Goal: Communication & Community: Answer question/provide support

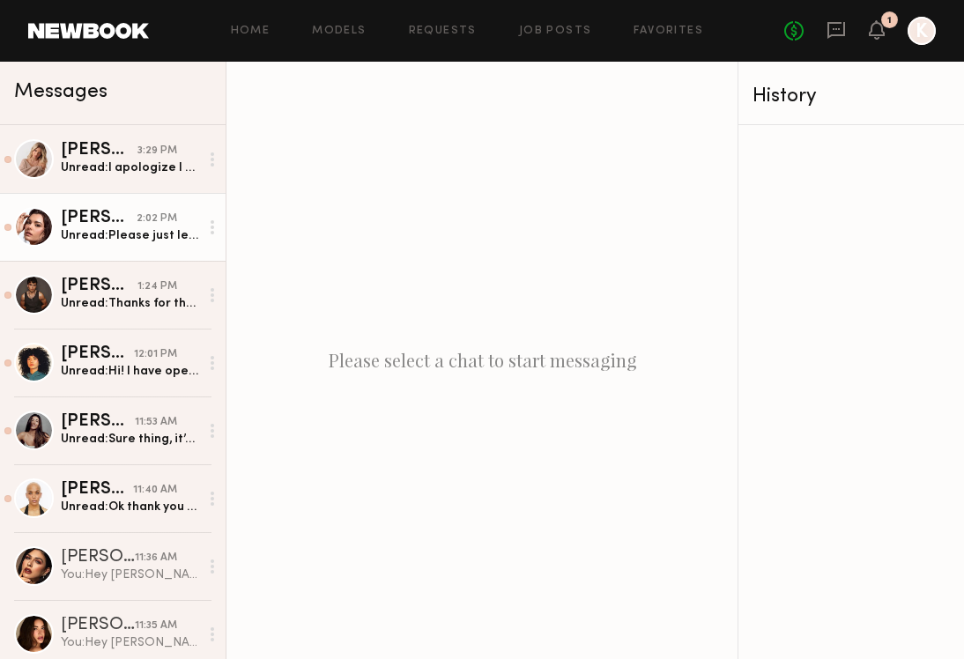
click at [159, 241] on div "Unread: Please just let me know whenever you’re able to so I can plan out the r…" at bounding box center [130, 235] width 138 height 17
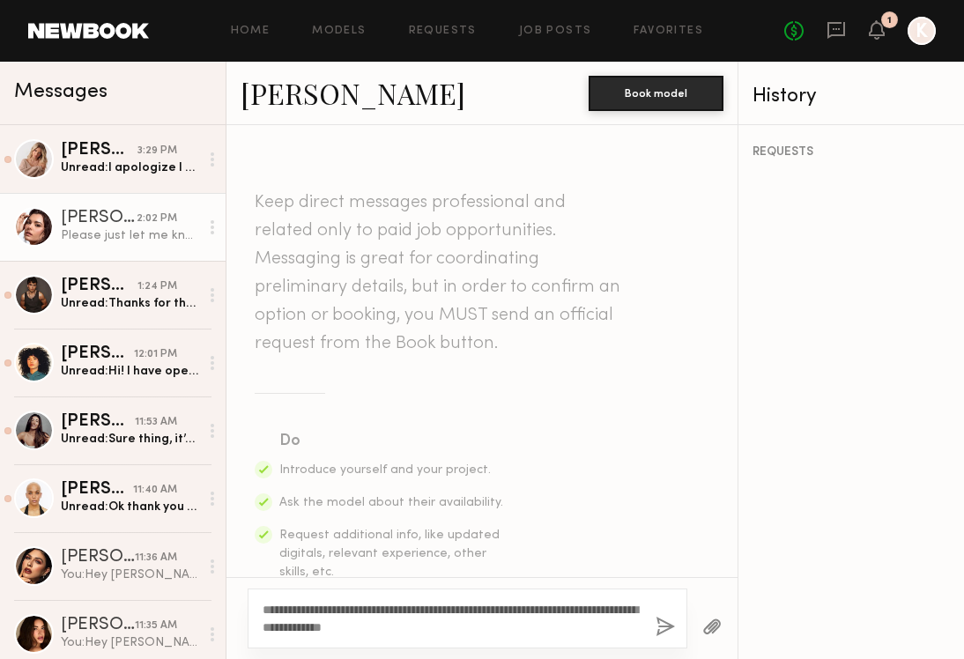
type textarea "**********"
click at [666, 629] on button "button" at bounding box center [665, 628] width 19 height 22
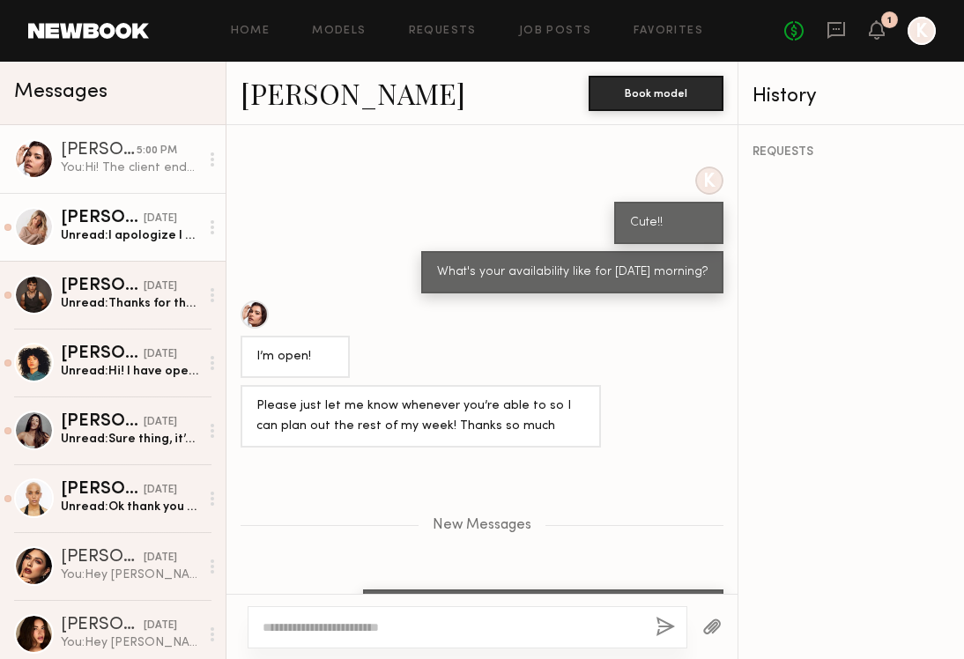
click at [137, 233] on div "Unread: I apologize I got so busy. I will send it [DATE] morning thank you" at bounding box center [130, 235] width 138 height 17
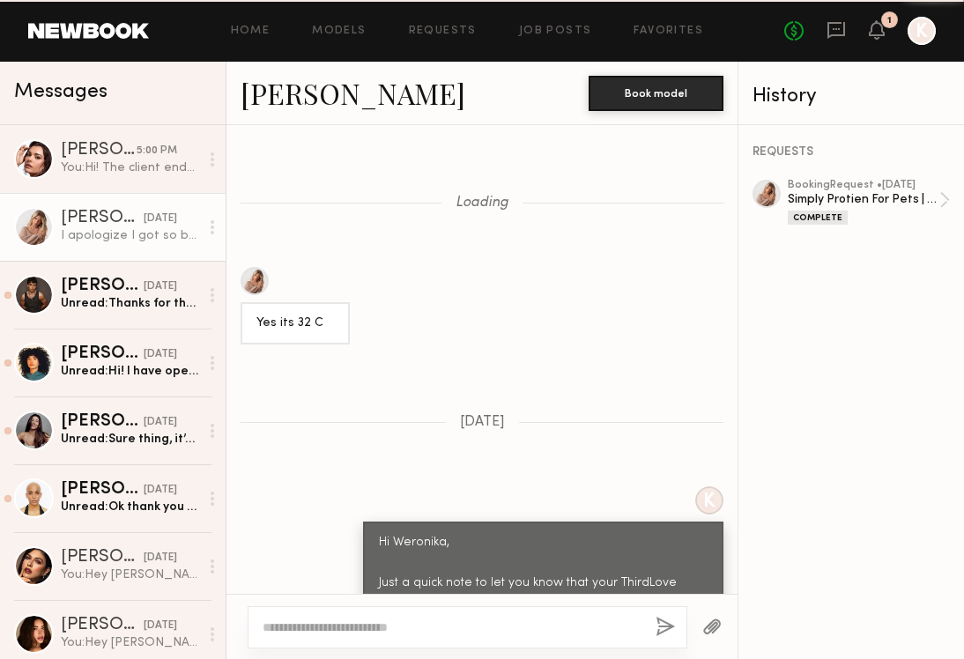
scroll to position [1940, 0]
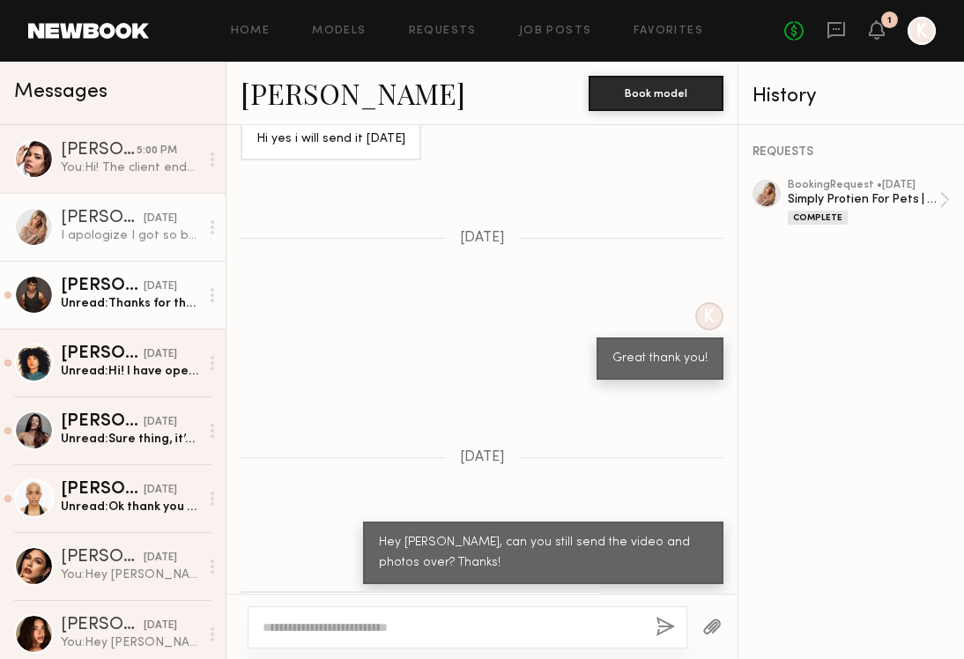
click at [129, 305] on div "Unread: Thanks for the update!" at bounding box center [130, 303] width 138 height 17
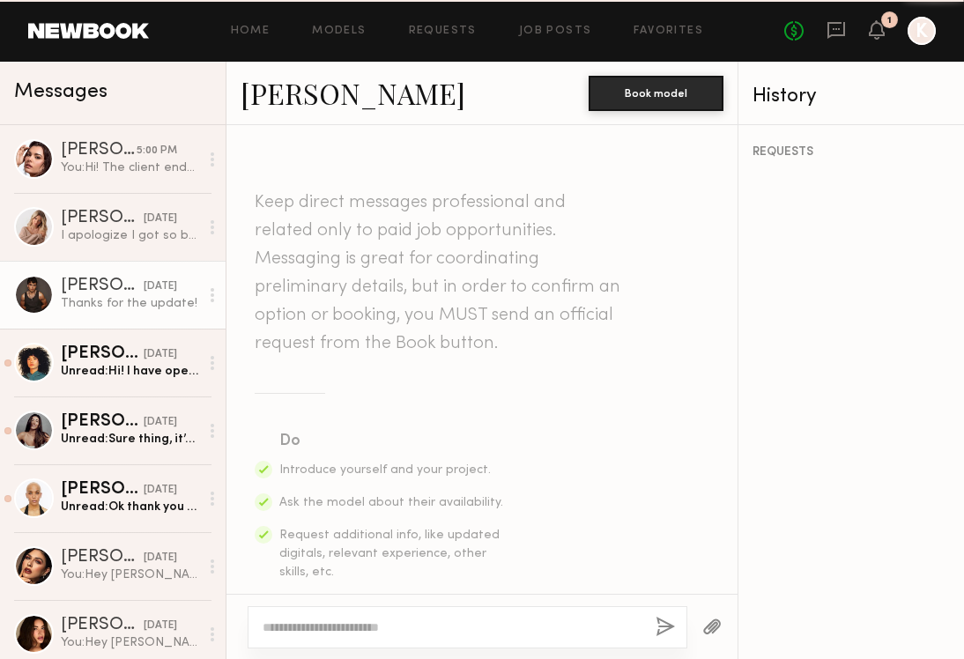
scroll to position [2298, 0]
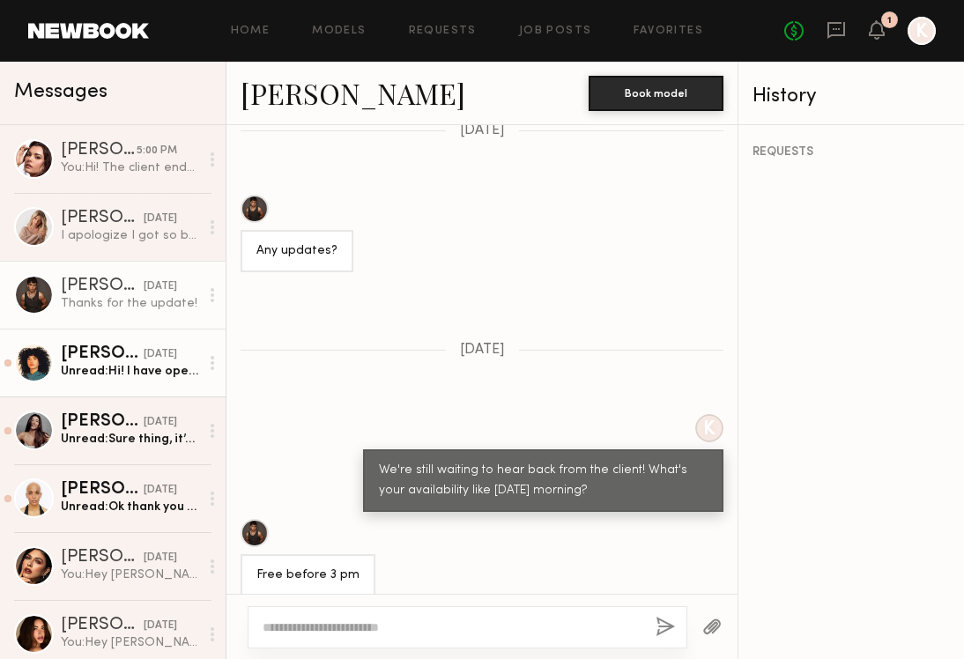
click at [118, 372] on div "Unread: Hi! I have open availability after 10am but I can be flexible if you wa…" at bounding box center [130, 371] width 138 height 17
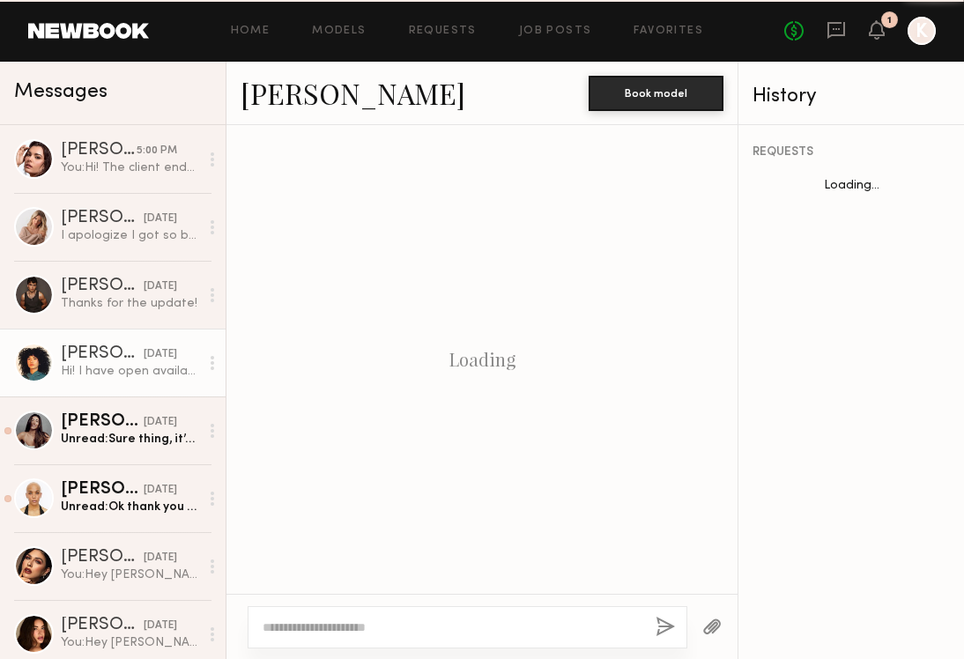
scroll to position [537, 0]
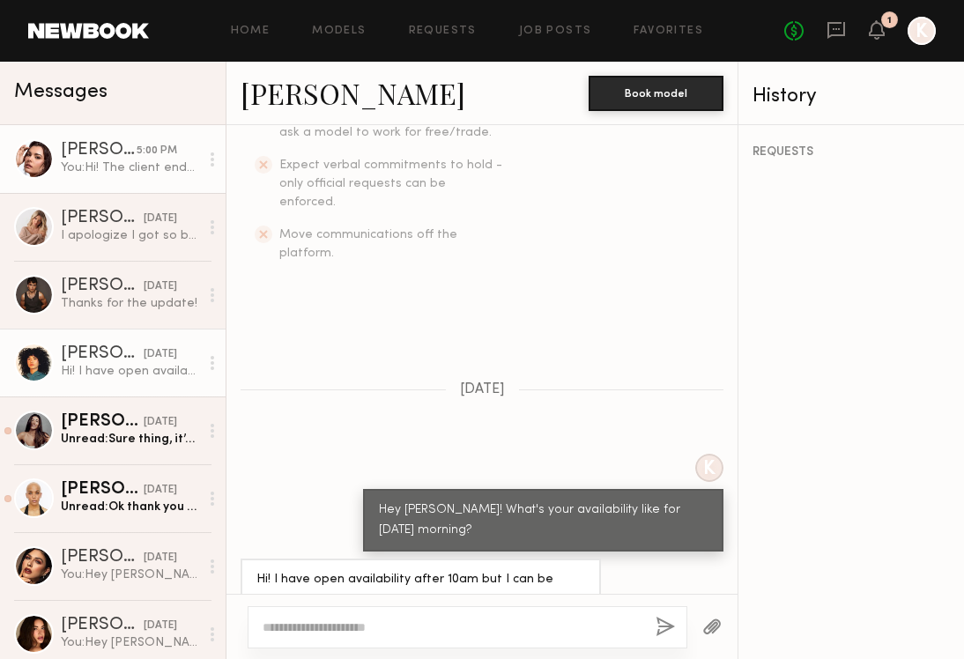
click at [146, 175] on div "You: Hi! The client ended up going another route, we would love to work with yo…" at bounding box center [130, 167] width 138 height 17
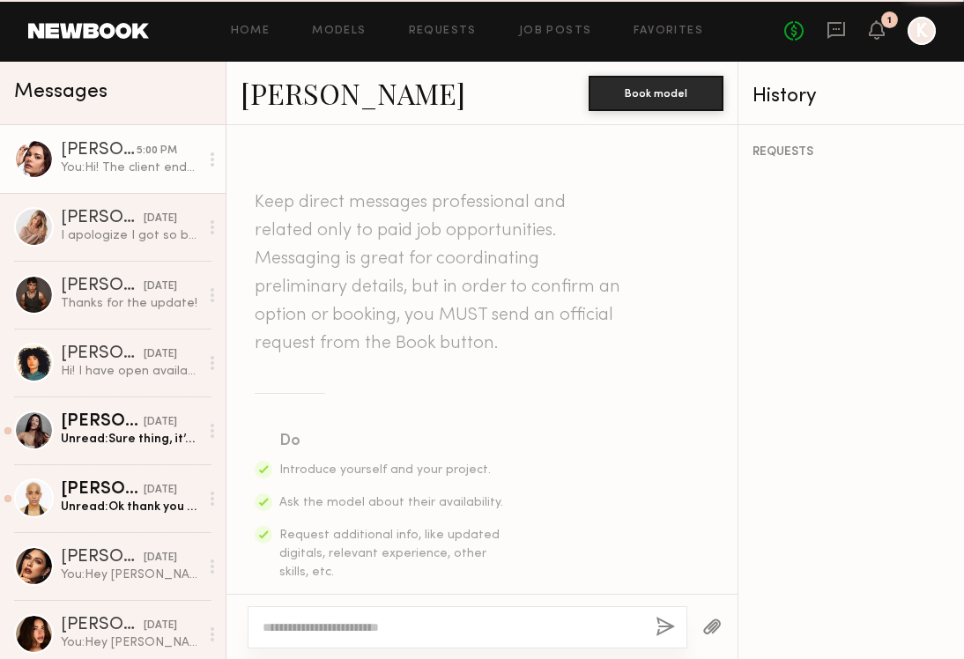
scroll to position [5832, 0]
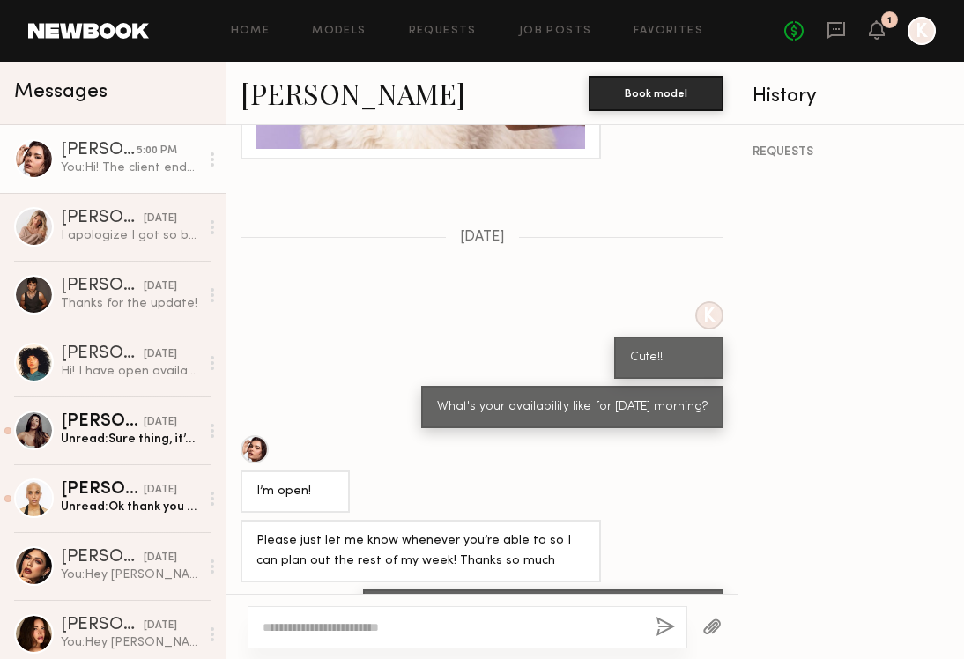
drag, startPoint x: 596, startPoint y: 561, endPoint x: 371, endPoint y: 534, distance: 226.3
click at [372, 589] on div "Hi! The client ended up going another route, we would love to work with you in …" at bounding box center [543, 620] width 360 height 63
copy div "Hi! The client ended up going another route, we would love to work with you in …"
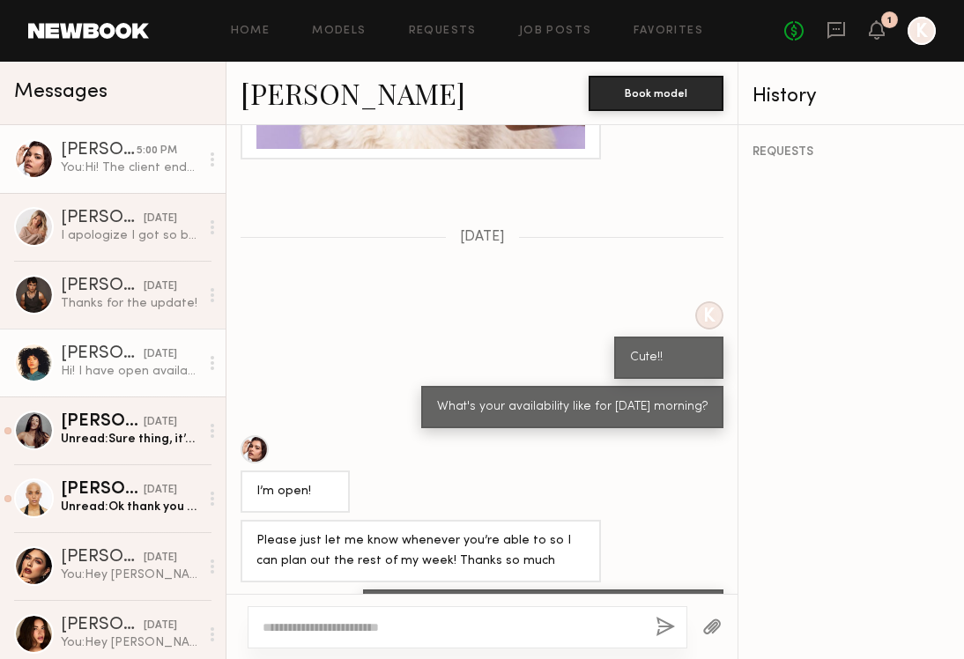
click at [137, 375] on div "Hi! I have open availability after 10am but I can be flexible if you want to me…" at bounding box center [130, 371] width 138 height 17
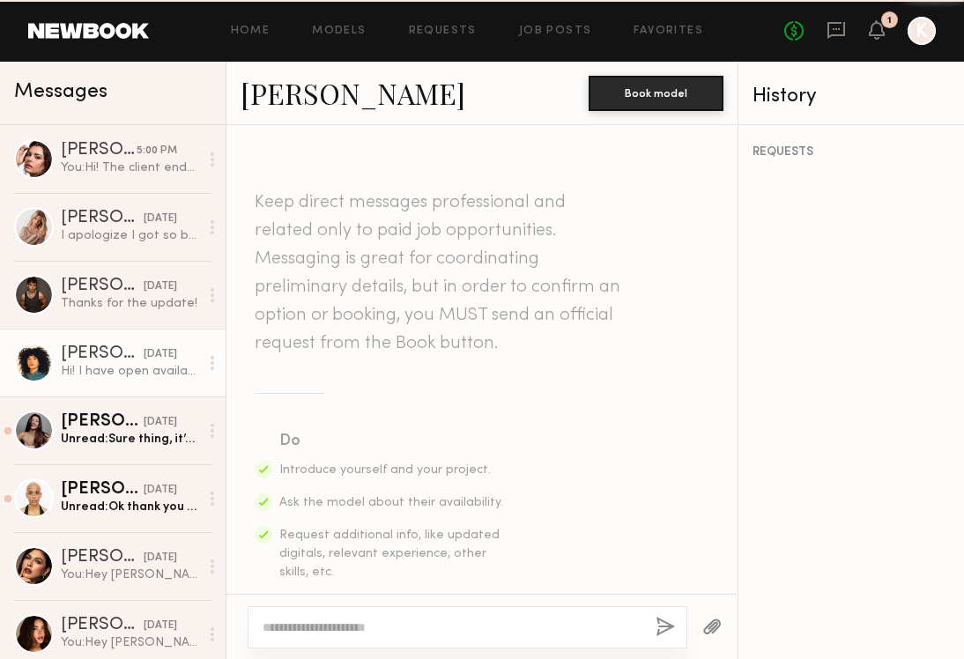
scroll to position [537, 0]
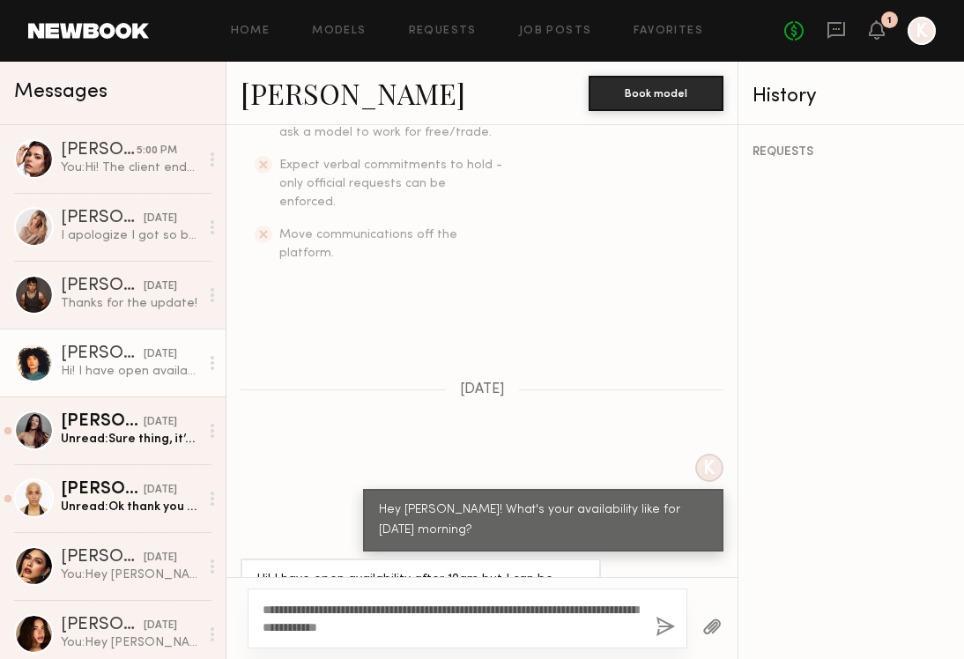
click at [276, 607] on textarea "**********" at bounding box center [452, 618] width 379 height 35
click at [308, 610] on textarea "**********" at bounding box center [452, 618] width 379 height 35
drag, startPoint x: 456, startPoint y: 609, endPoint x: 340, endPoint y: 608, distance: 115.4
click at [340, 608] on textarea "**********" at bounding box center [452, 618] width 379 height 35
click at [337, 612] on textarea "**********" at bounding box center [452, 618] width 379 height 35
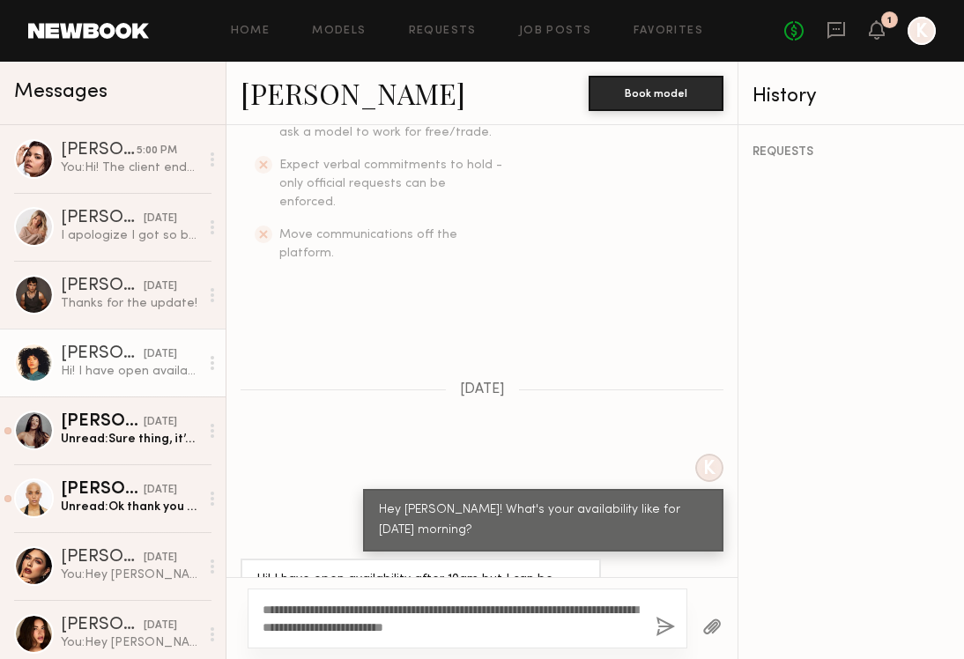
type textarea "**********"
click at [664, 630] on button "button" at bounding box center [665, 628] width 19 height 22
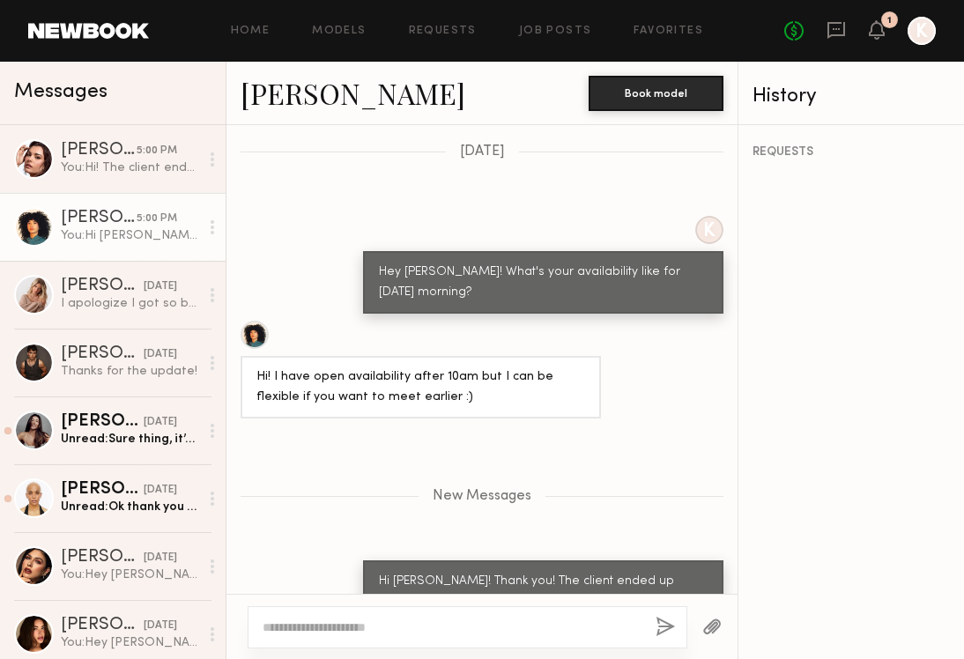
scroll to position [0, 0]
drag, startPoint x: 706, startPoint y: 558, endPoint x: 376, endPoint y: 532, distance: 330.5
click at [376, 560] on div "Hi [PERSON_NAME]! Thank you! The client ended up going another route, we would …" at bounding box center [543, 601] width 360 height 83
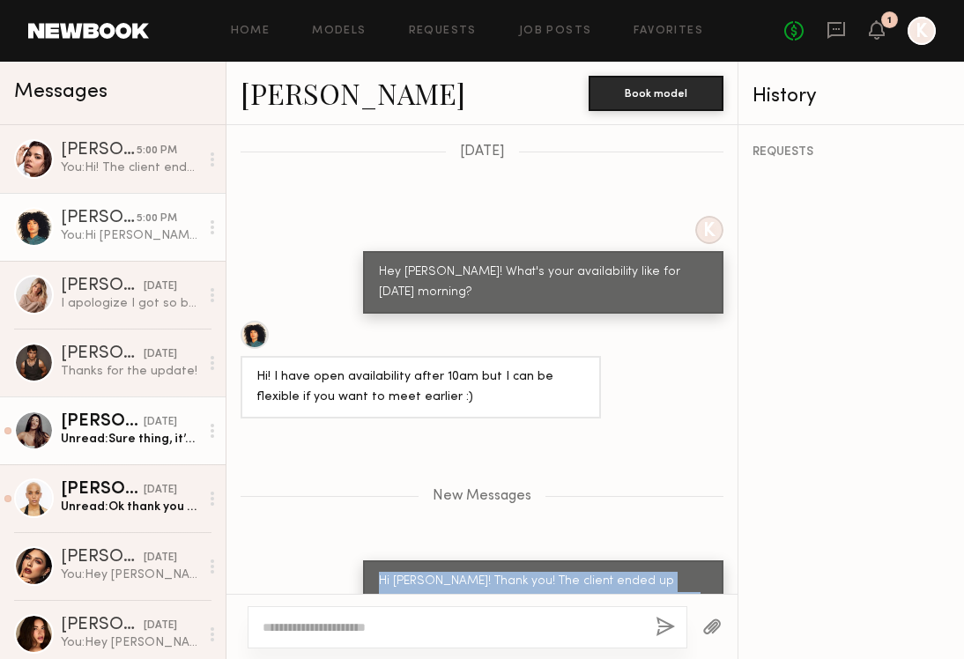
click at [113, 441] on div "Unread: Sure thing, it’s [PHONE_NUMBER]" at bounding box center [130, 439] width 138 height 17
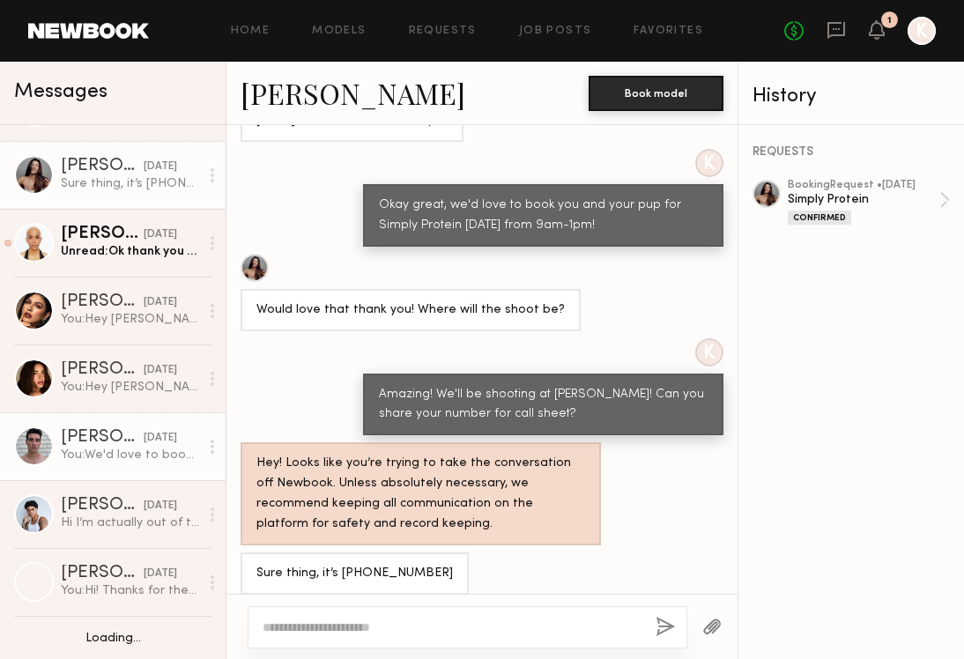
scroll to position [263, 0]
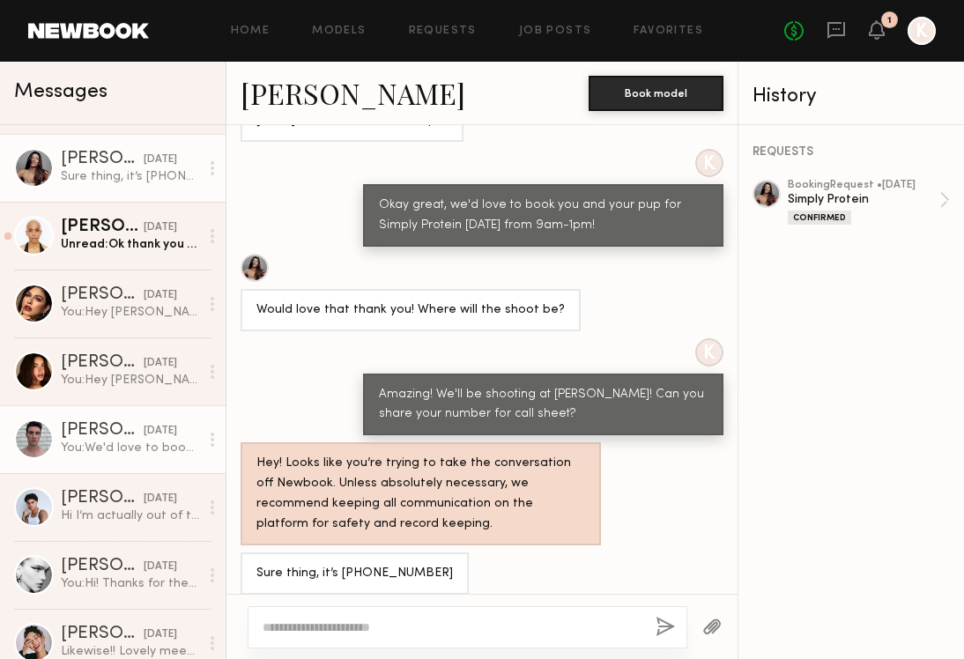
click at [119, 456] on div "You: We'd love to book you and your pup for Simply Protein from 9am-1pm!" at bounding box center [130, 448] width 138 height 17
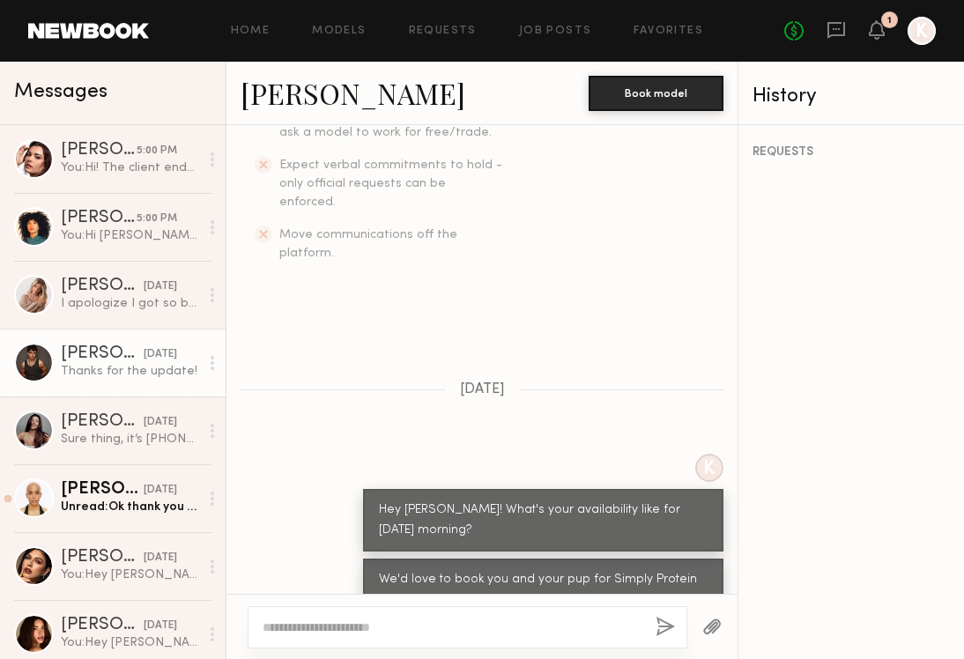
click at [124, 369] on div "Thanks for the update!" at bounding box center [130, 371] width 138 height 17
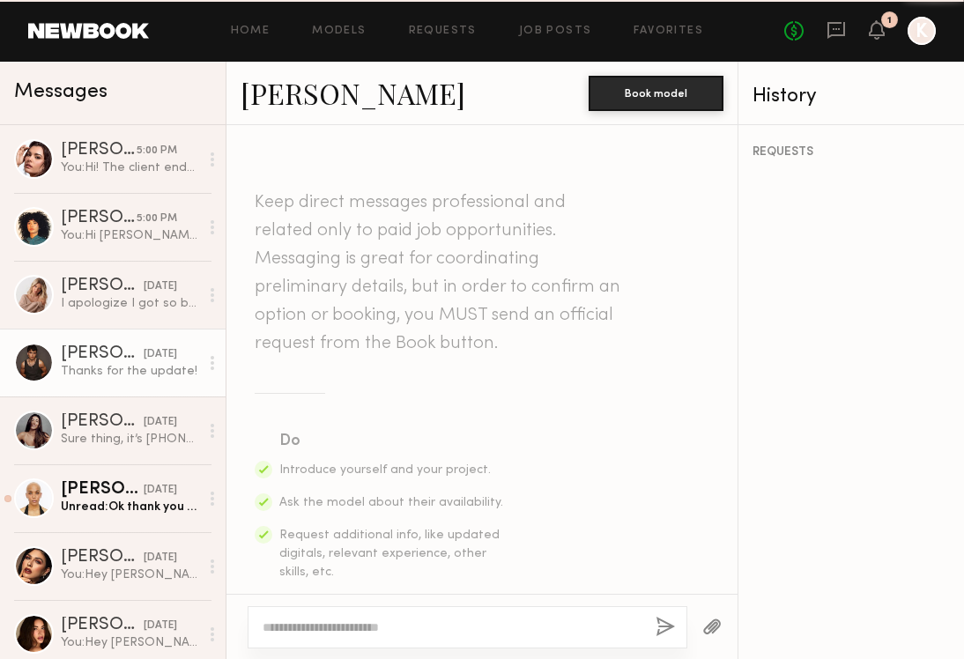
scroll to position [2298, 0]
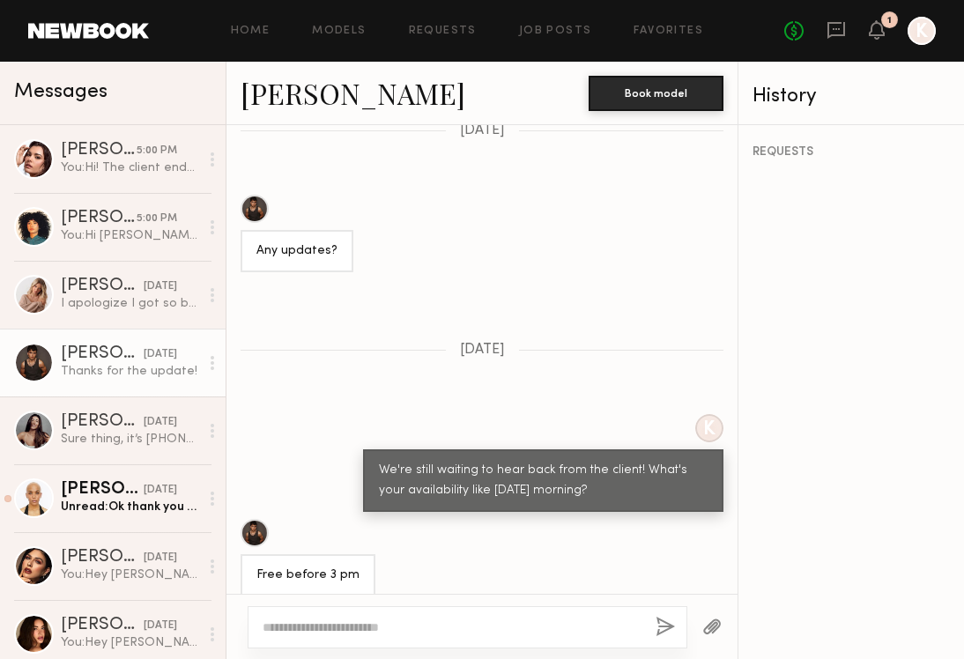
click at [266, 100] on link "[PERSON_NAME]" at bounding box center [353, 93] width 225 height 38
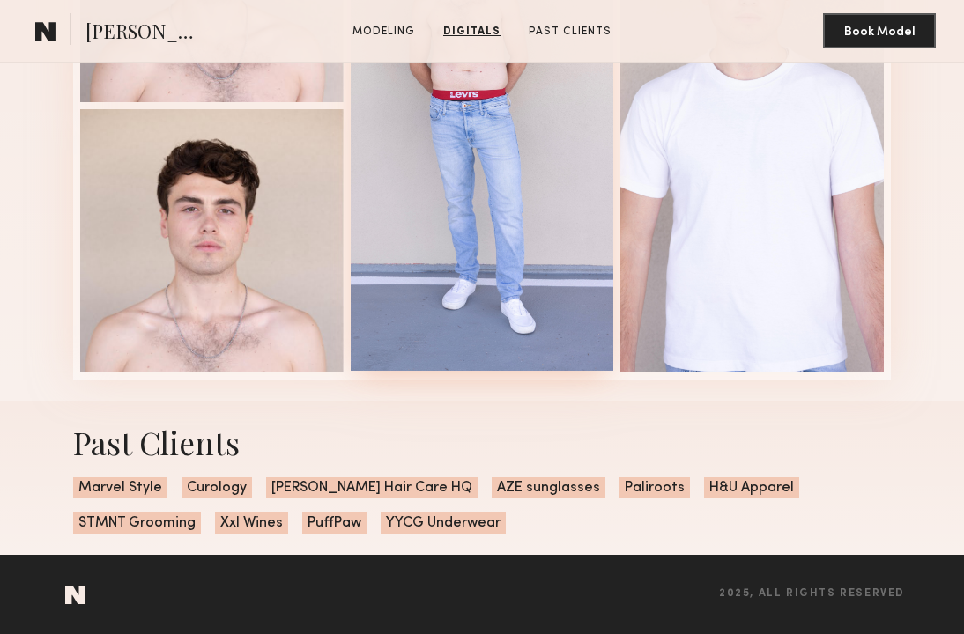
scroll to position [1832, 0]
